Goal: Information Seeking & Learning: Find specific fact

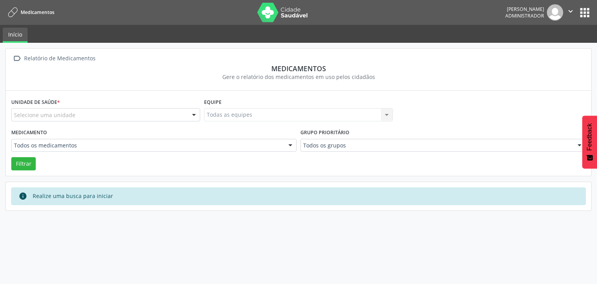
click at [117, 115] on div "Selecione uma unidade" at bounding box center [105, 114] width 189 height 13
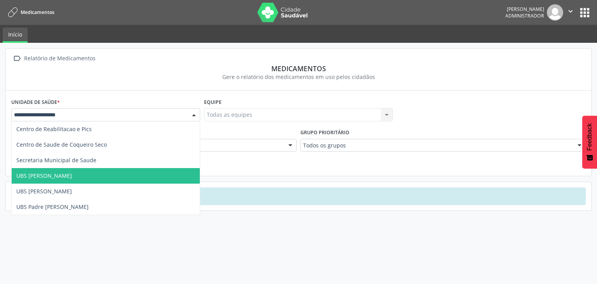
click at [41, 175] on span "UBS [PERSON_NAME]" at bounding box center [44, 175] width 56 height 7
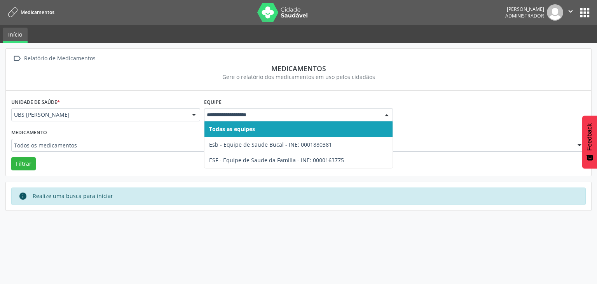
drag, startPoint x: 240, startPoint y: 112, endPoint x: 241, endPoint y: 117, distance: 4.4
click at [236, 130] on span "Todas as equipes" at bounding box center [232, 128] width 46 height 7
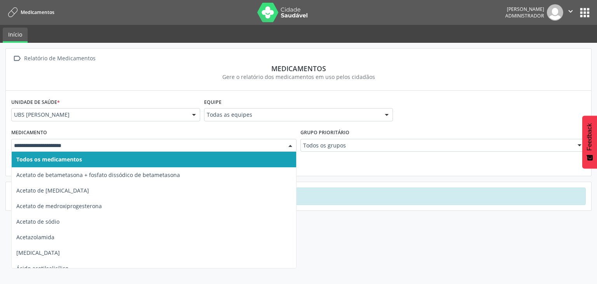
click at [56, 161] on span "Todos os medicamentos" at bounding box center [49, 158] width 66 height 7
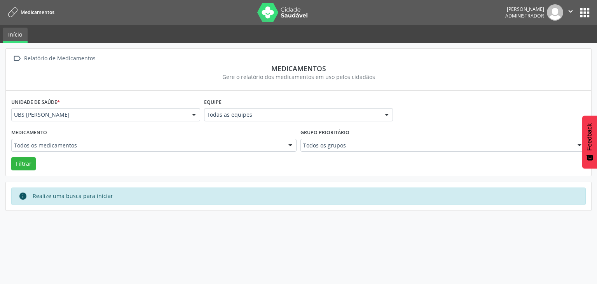
click at [252, 166] on form "Unidade de saúde * UBS [PERSON_NAME] Centro de Reabilitacao e Pics Centro de Sa…" at bounding box center [298, 133] width 574 height 74
click at [26, 160] on button "Filtrar" at bounding box center [23, 163] width 24 height 13
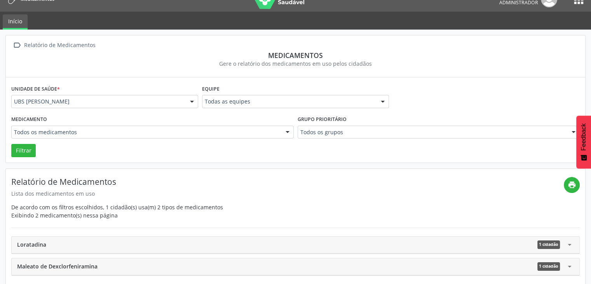
scroll to position [14, 0]
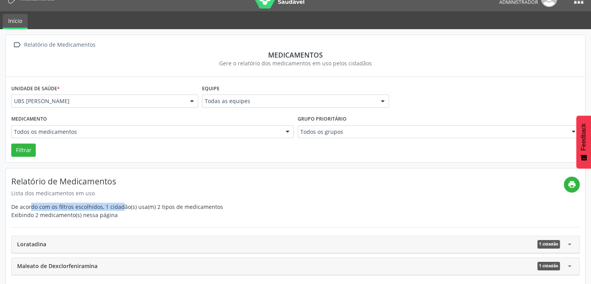
drag, startPoint x: 14, startPoint y: 204, endPoint x: 100, endPoint y: 207, distance: 86.3
click at [106, 204] on div "Relatório de Medicamentos Lista dos medicamentos em uso De acordo com os filtro…" at bounding box center [287, 197] width 553 height 42
click at [95, 211] on div "Exibindo 2 medicamento(s) nessa página" at bounding box center [287, 215] width 553 height 8
drag, startPoint x: 105, startPoint y: 206, endPoint x: 117, endPoint y: 204, distance: 12.9
click at [117, 204] on div "Relatório de Medicamentos Lista dos medicamentos em uso De acordo com os filtro…" at bounding box center [287, 197] width 553 height 42
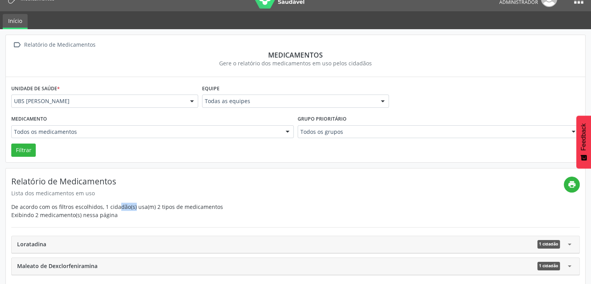
drag, startPoint x: 155, startPoint y: 207, endPoint x: 220, endPoint y: 204, distance: 64.2
click at [220, 204] on div "Relatório de Medicamentos Lista dos medicamentos em uso De acordo com os filtro…" at bounding box center [287, 197] width 553 height 42
click at [243, 211] on div "Exibindo 2 medicamento(s) nessa página" at bounding box center [287, 215] width 553 height 8
click at [38, 266] on span "Maleato de Dexclorfeniramina" at bounding box center [57, 266] width 80 height 9
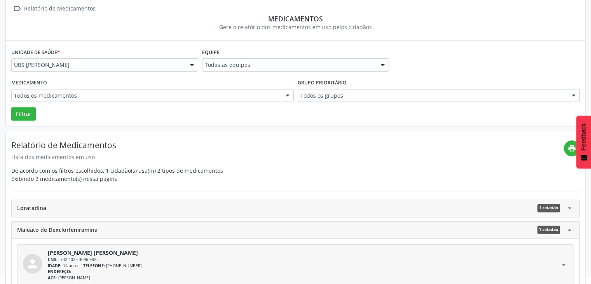
scroll to position [70, 0]
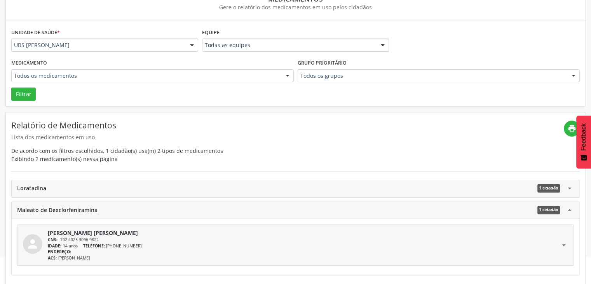
click at [73, 184] on div "Loratadina 1 cidadão" at bounding box center [291, 188] width 548 height 9
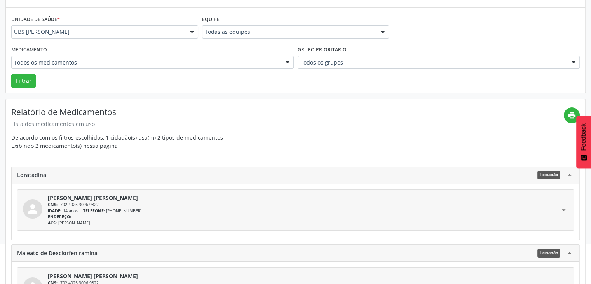
scroll to position [126, 0]
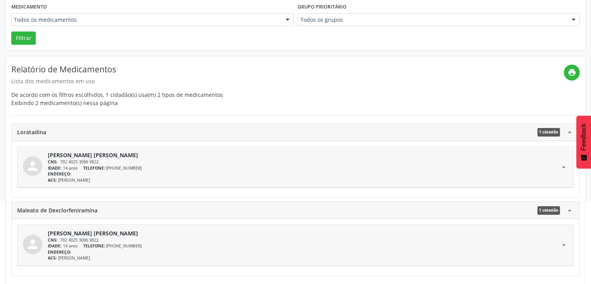
click at [86, 168] on span "TELEFONE:" at bounding box center [94, 167] width 22 height 5
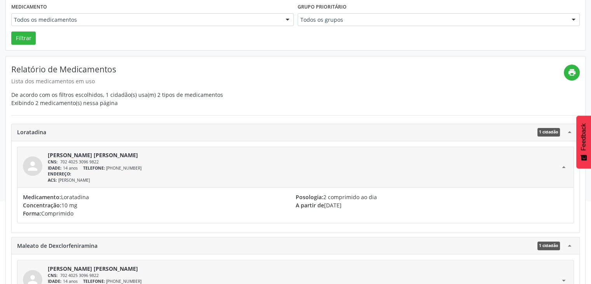
drag, startPoint x: 75, startPoint y: 203, endPoint x: 64, endPoint y: 212, distance: 13.8
click at [44, 207] on p "Concentração: 10 mg" at bounding box center [159, 205] width 273 height 8
drag, startPoint x: 79, startPoint y: 211, endPoint x: 28, endPoint y: 218, distance: 50.6
click at [28, 218] on div "Medicamento: Loratadina Concentração: 10 mg Forma: Comprimido Posologia: 2 comp…" at bounding box center [295, 204] width 556 height 35
drag, startPoint x: 286, startPoint y: 195, endPoint x: 368, endPoint y: 191, distance: 81.7
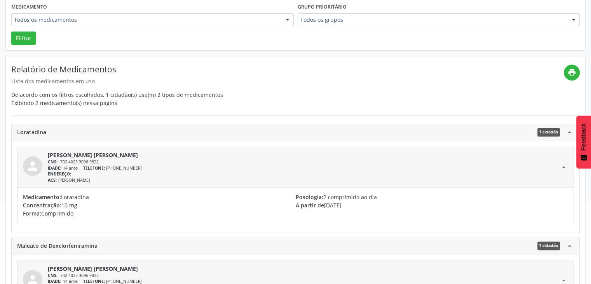
click at [368, 191] on div "Medicamento: Loratadina Concentração: 10 mg Forma: Comprimido Posologia: 2 comp…" at bounding box center [295, 204] width 556 height 35
drag, startPoint x: 356, startPoint y: 208, endPoint x: 291, endPoint y: 204, distance: 64.6
click at [291, 204] on div "Medicamento: Loratadina Concentração: 10 mg Forma: Comprimido Posologia: 2 comp…" at bounding box center [295, 205] width 545 height 24
click at [298, 206] on span "A partir de" at bounding box center [310, 204] width 28 height 7
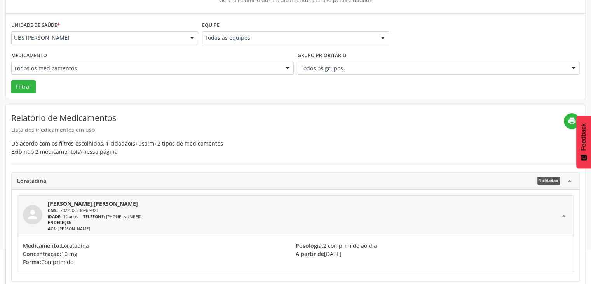
scroll to position [77, 0]
click at [249, 217] on div "IDADE: 14 anos TELEFONE: [PHONE_NUMBER]" at bounding box center [304, 216] width 512 height 6
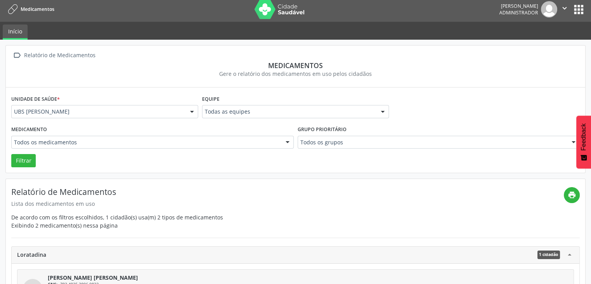
scroll to position [0, 0]
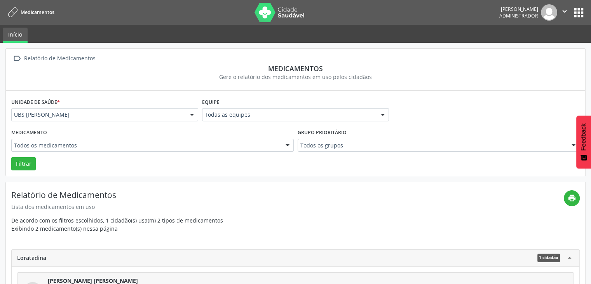
click at [579, 8] on button "apps" at bounding box center [579, 13] width 14 height 14
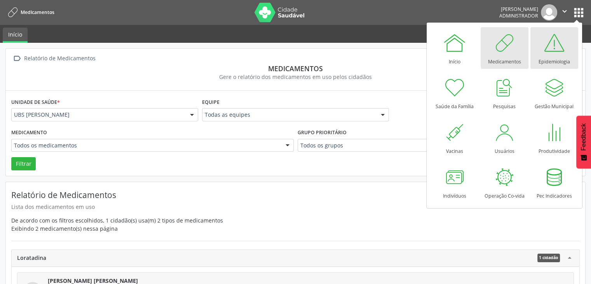
click at [551, 40] on div at bounding box center [554, 42] width 23 height 23
